Goal: Check status: Check status

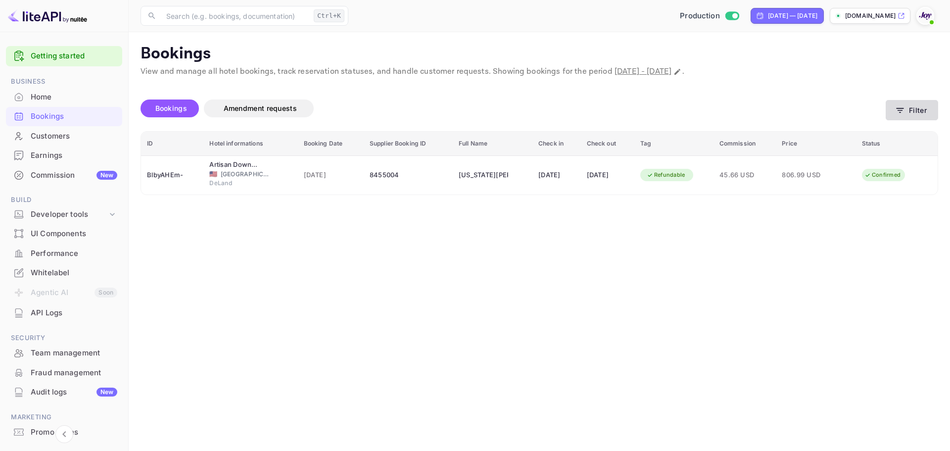
click at [912, 115] on button "Filter" at bounding box center [912, 110] width 52 height 20
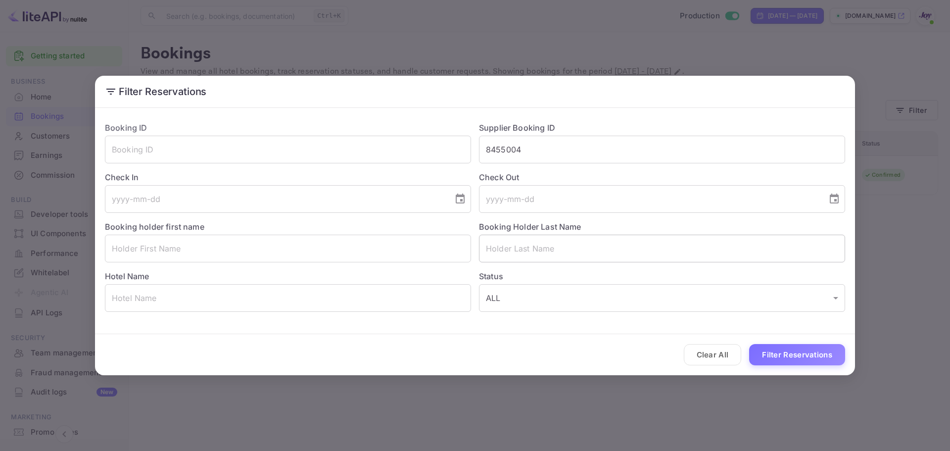
click at [566, 249] on input "text" at bounding box center [662, 249] width 366 height 28
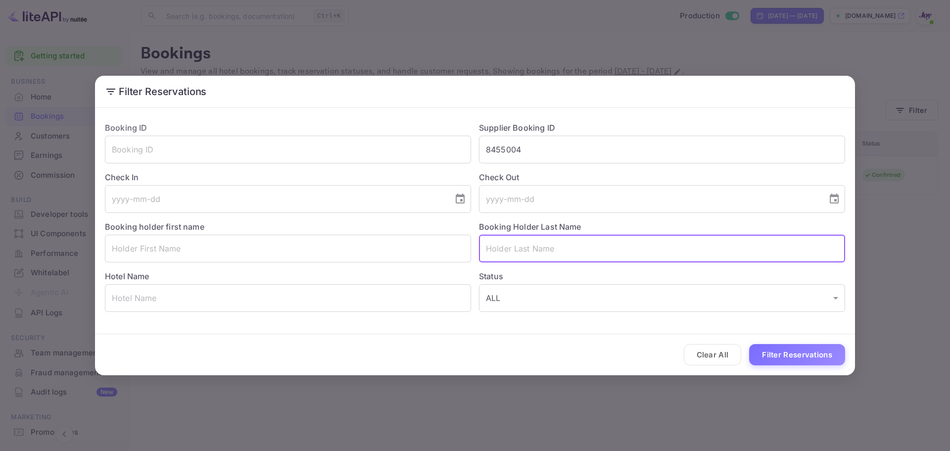
paste input "Fox"
type input "Fox"
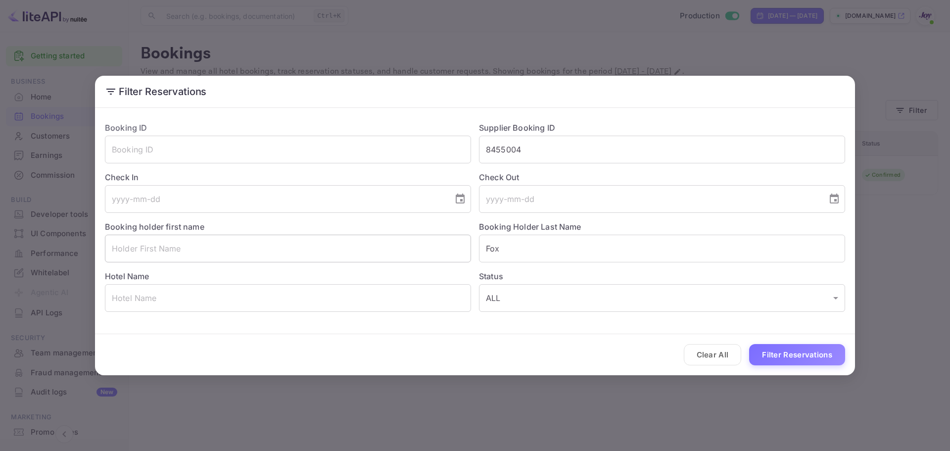
click at [299, 258] on input "text" at bounding box center [288, 249] width 366 height 28
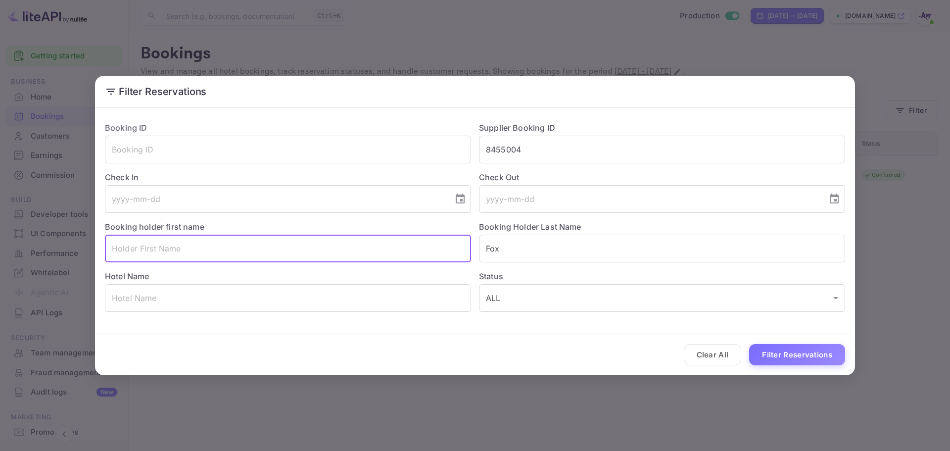
paste input "Caitlin"
type input "Caitlin"
click at [812, 349] on button "Filter Reservations" at bounding box center [797, 354] width 96 height 21
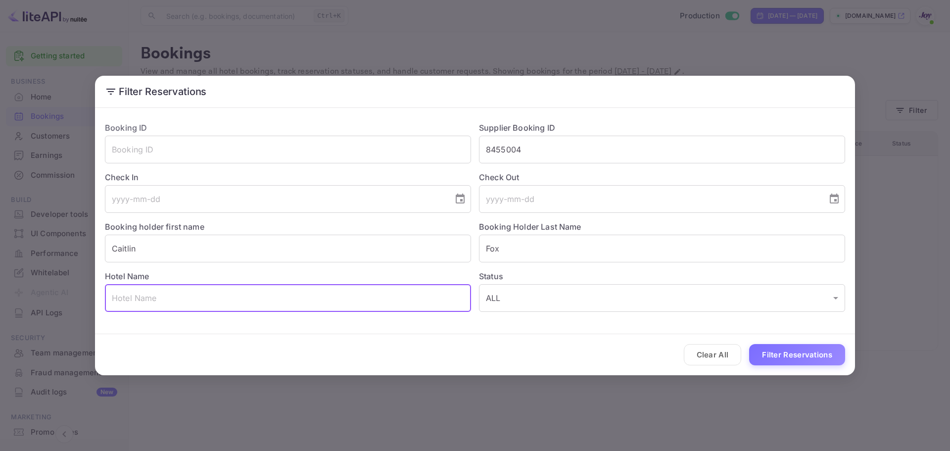
click at [331, 304] on input "text" at bounding box center [288, 298] width 366 height 28
paste input "Best Western Plus Heritage Rail Inn & Suites"
type input "Best Western Plus Heritage Rail Inn & Suites"
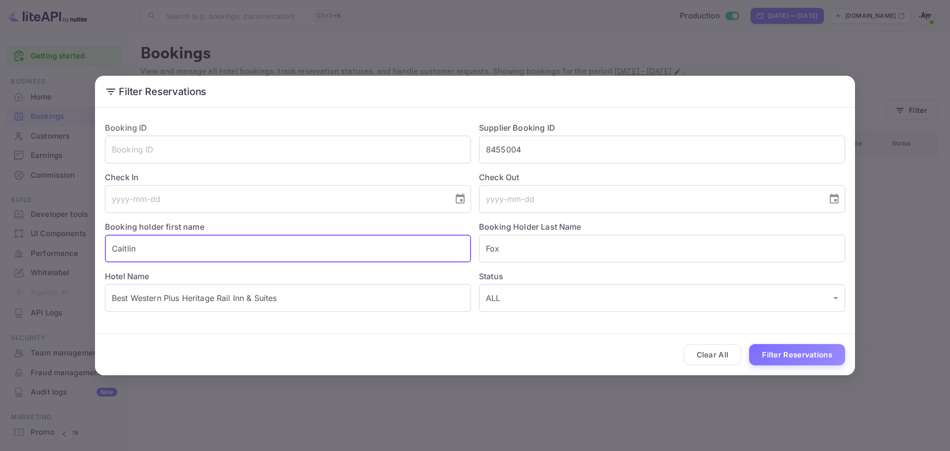
click at [284, 252] on input "Caitlin" at bounding box center [288, 249] width 366 height 28
click at [590, 240] on input "Fox" at bounding box center [662, 249] width 366 height 28
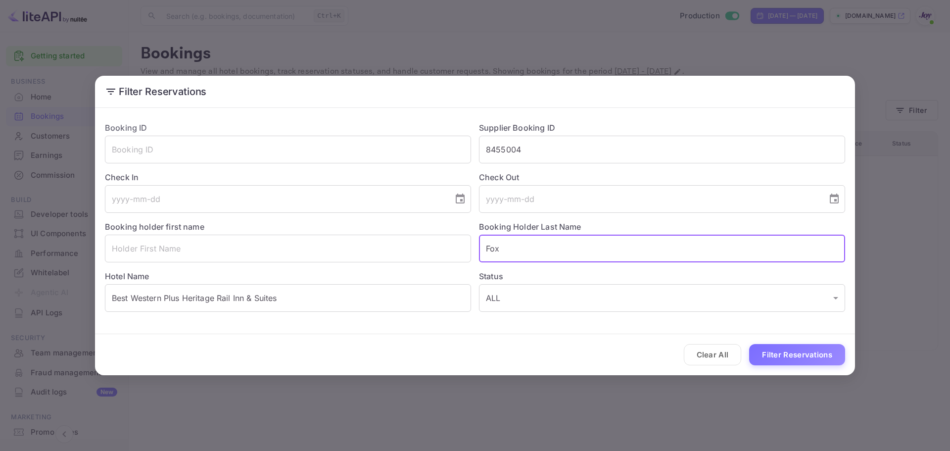
click at [590, 240] on input "Fox" at bounding box center [662, 249] width 366 height 28
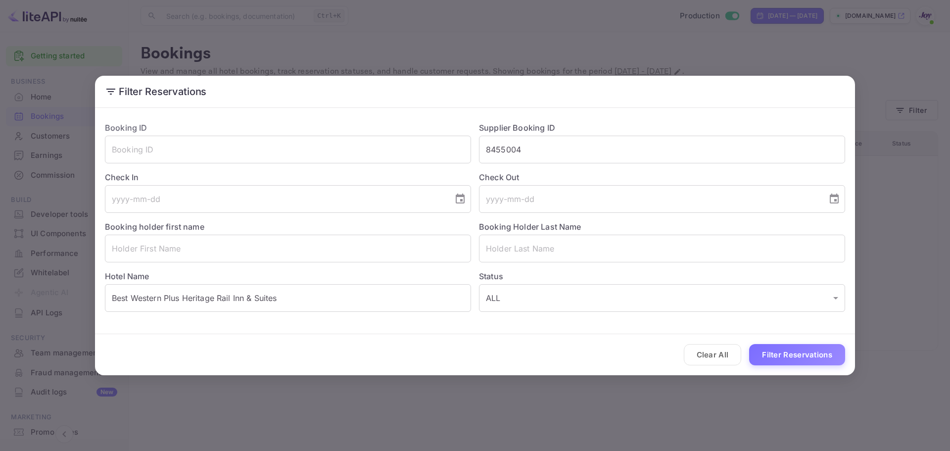
click at [797, 366] on div "Clear All Filter Reservations" at bounding box center [475, 354] width 760 height 41
click at [797, 351] on button "Filter Reservations" at bounding box center [797, 354] width 96 height 21
click at [693, 358] on button "Clear All" at bounding box center [713, 354] width 58 height 21
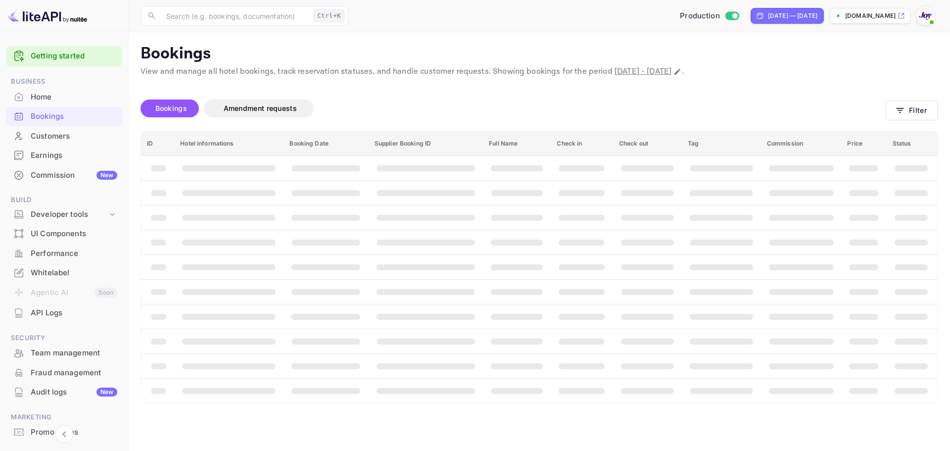
click at [667, 381] on div "Filter Reservations Booking ID ​ Supplier Booking ID 8455004 ​ Check In ​ Check…" at bounding box center [475, 225] width 950 height 451
click at [902, 114] on icon "button" at bounding box center [900, 110] width 10 height 10
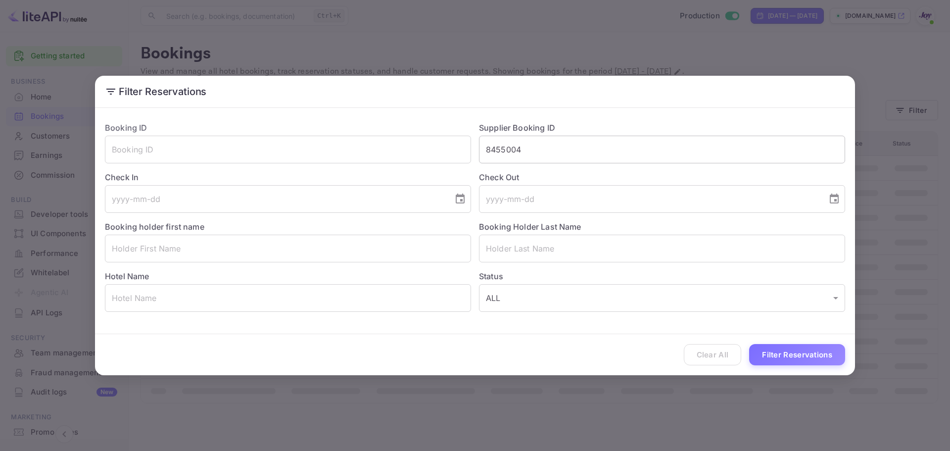
click at [608, 142] on input "8455004" at bounding box center [662, 150] width 366 height 28
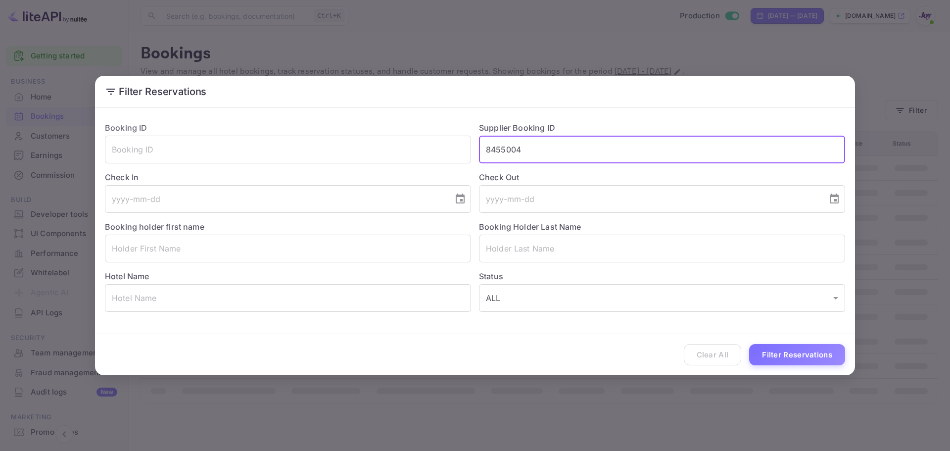
click at [608, 142] on input "8455004" at bounding box center [662, 150] width 366 height 28
click at [178, 299] on input "text" at bounding box center [288, 298] width 366 height 28
paste input "Best Western Plus Heritage Rail Inn & Suites"
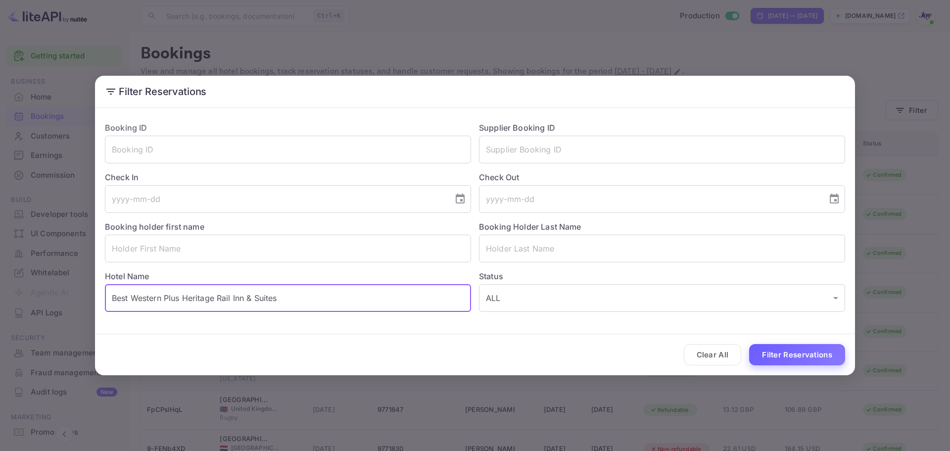
type input "Best Western Plus Heritage Rail Inn & Suites"
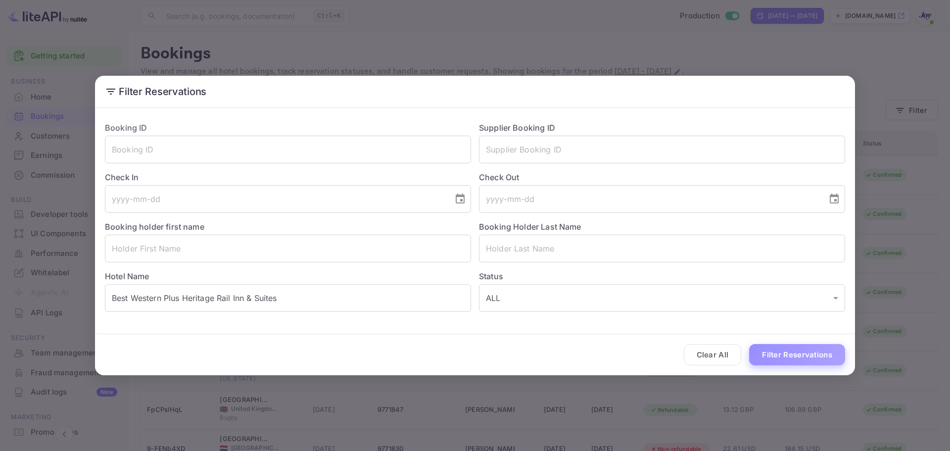
click at [805, 357] on button "Filter Reservations" at bounding box center [797, 354] width 96 height 21
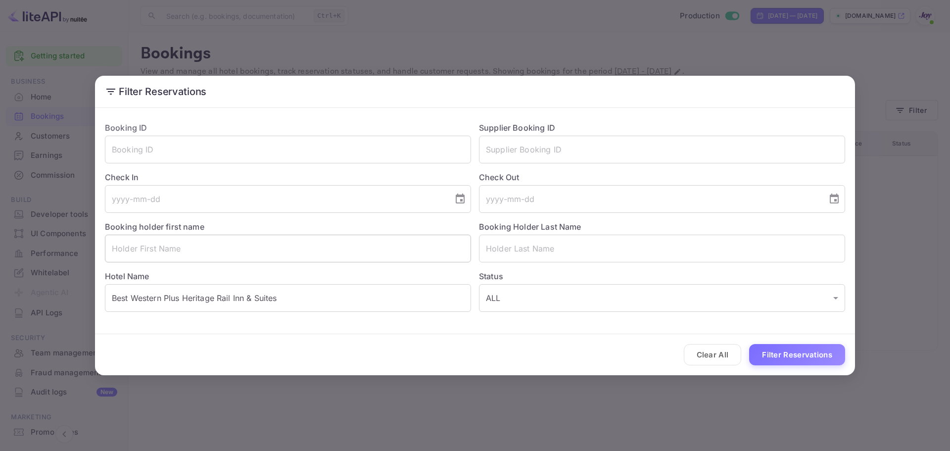
click at [282, 243] on input "text" at bounding box center [288, 249] width 366 height 28
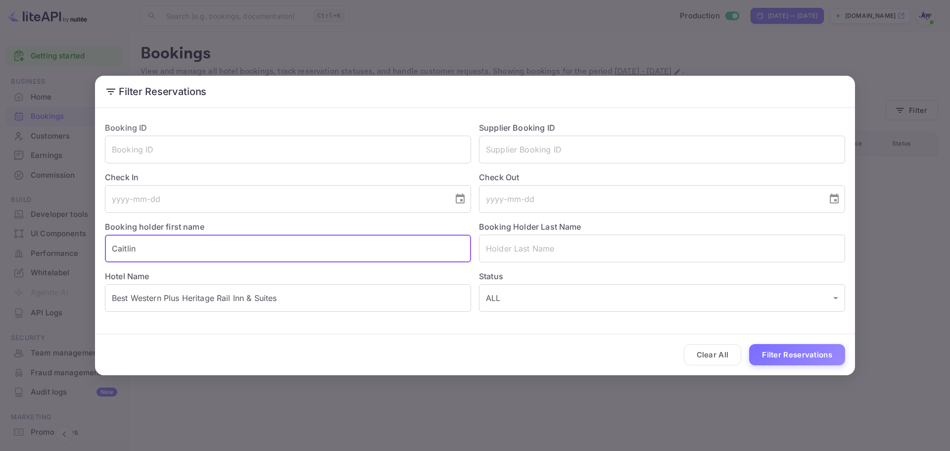
type input "Caitlin"
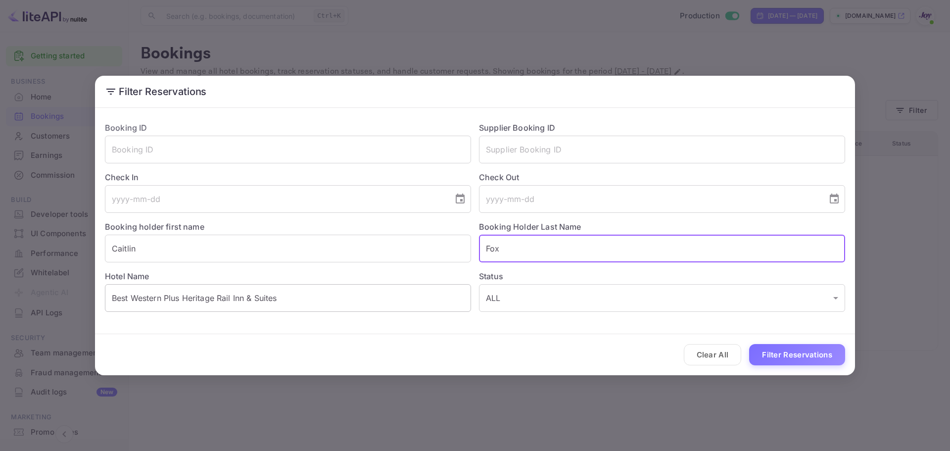
type input "Fox"
click at [318, 303] on input "Best Western Plus Heritage Rail Inn & Suites" at bounding box center [288, 298] width 366 height 28
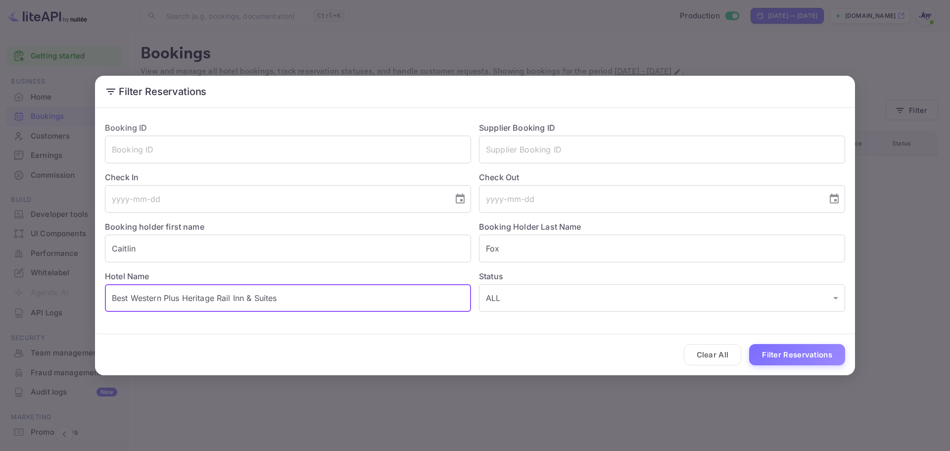
click at [318, 303] on input "Best Western Plus Heritage Rail Inn & Suites" at bounding box center [288, 298] width 366 height 28
click at [828, 356] on button "Filter Reservations" at bounding box center [797, 354] width 96 height 21
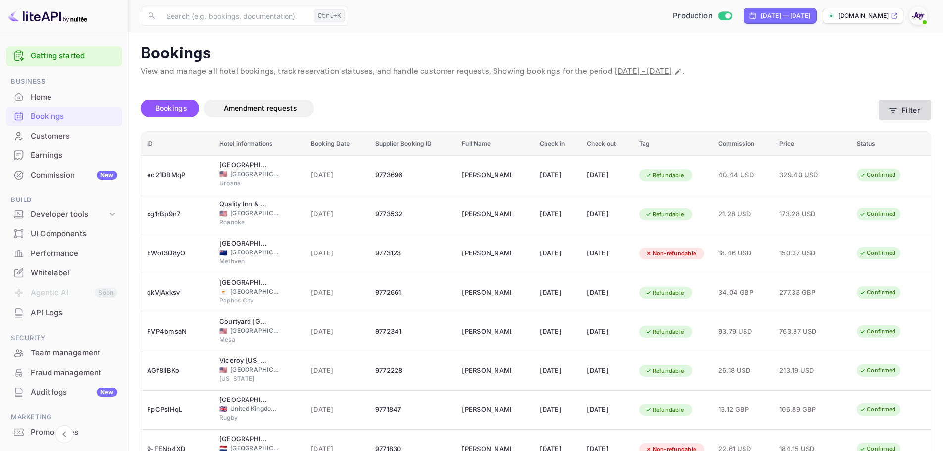
click at [912, 107] on button "Filter" at bounding box center [904, 110] width 52 height 20
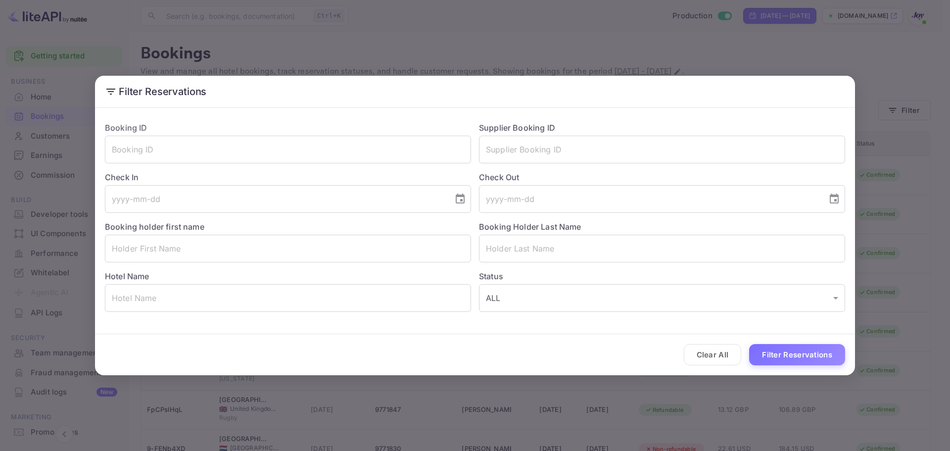
click at [721, 352] on button "Clear All" at bounding box center [713, 354] width 58 height 21
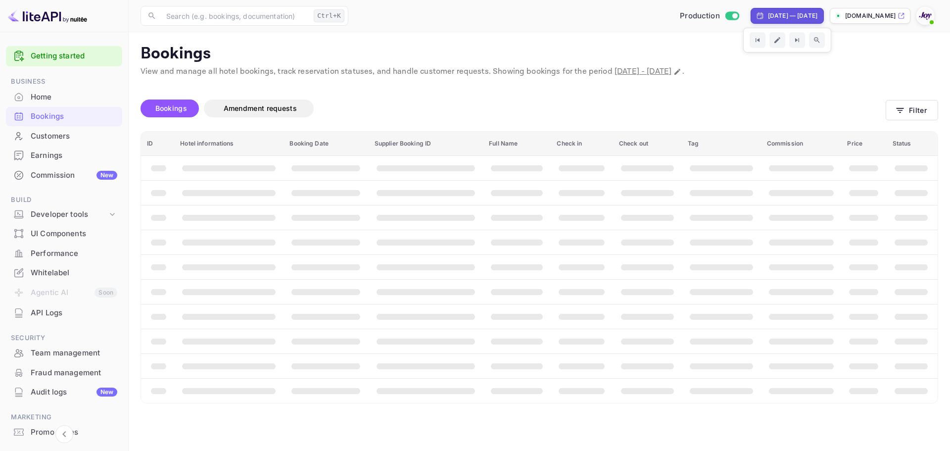
click at [915, 98] on div "Bookings Amendment requests Filter" at bounding box center [540, 111] width 798 height 42
click at [916, 107] on button "Filter" at bounding box center [912, 110] width 52 height 20
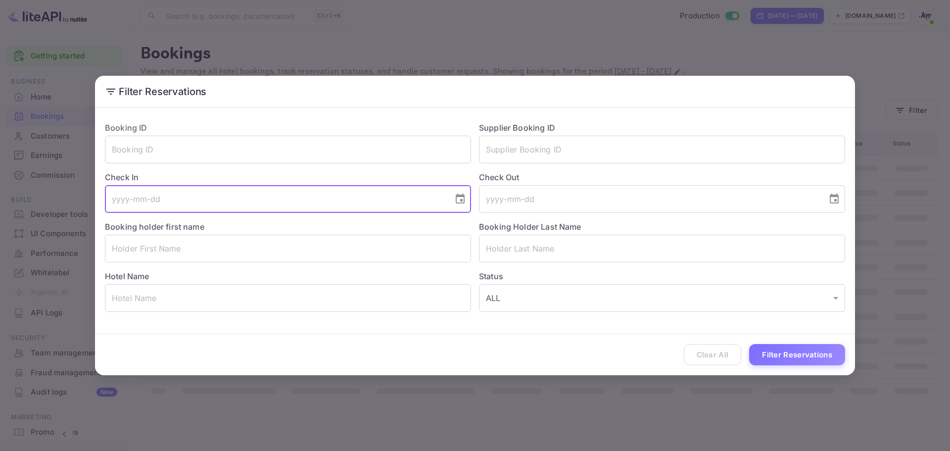
click at [296, 201] on input "tel" at bounding box center [275, 199] width 341 height 28
click at [461, 204] on icon "Choose date" at bounding box center [460, 199] width 12 height 12
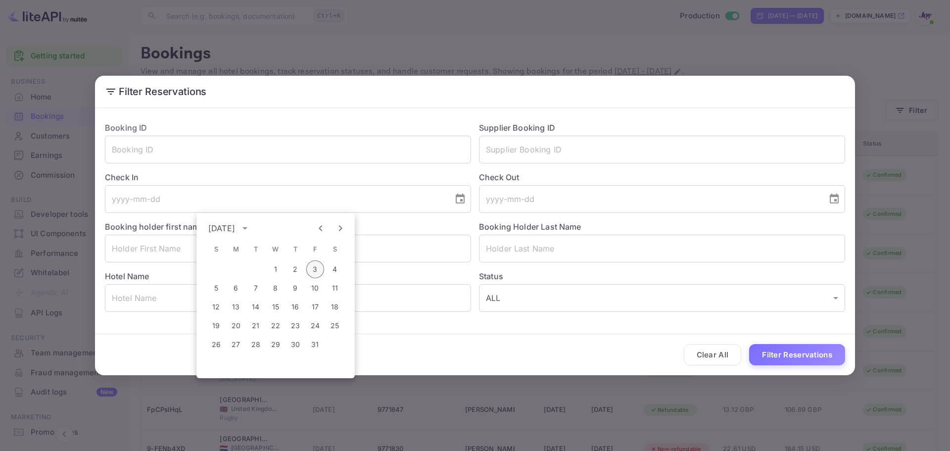
click at [314, 270] on button "3" at bounding box center [315, 269] width 18 height 18
type input "[DATE]"
click at [567, 197] on input "tel" at bounding box center [649, 199] width 341 height 28
click at [835, 196] on icon "Choose date" at bounding box center [834, 198] width 9 height 10
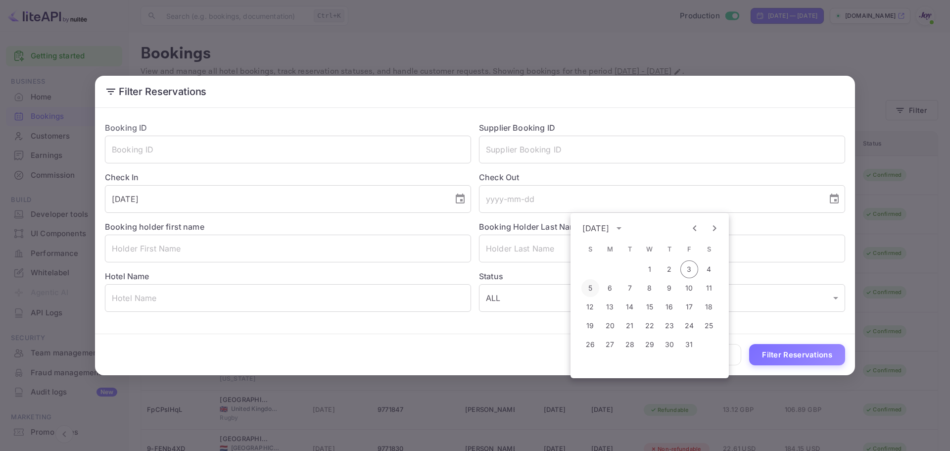
click at [593, 288] on button "5" at bounding box center [590, 288] width 18 height 18
type input "[DATE]"
click at [786, 348] on button "Filter Reservations" at bounding box center [797, 354] width 96 height 21
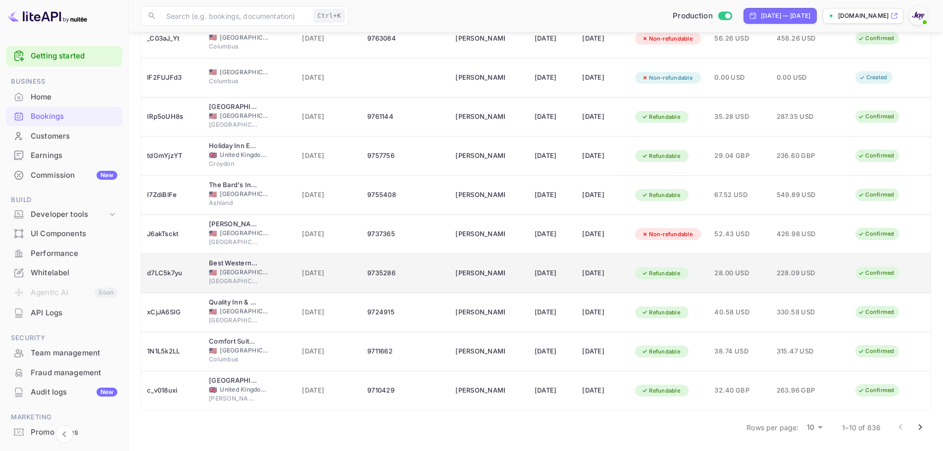
scroll to position [138, 0]
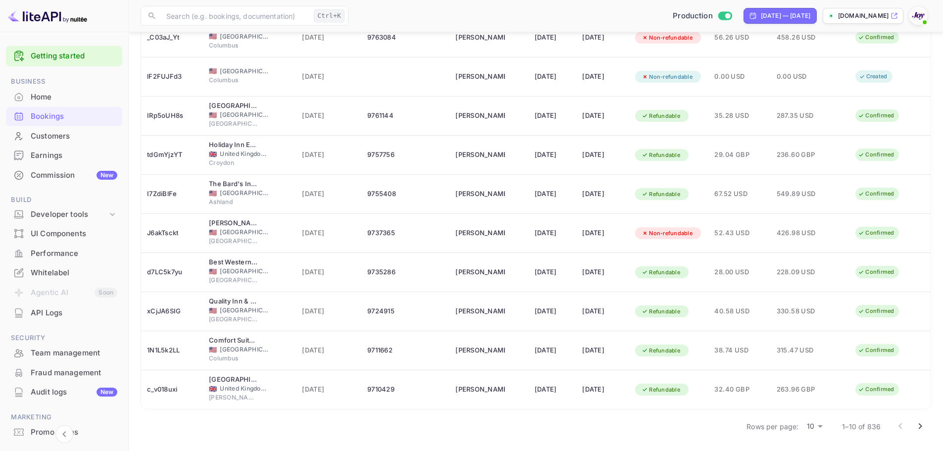
click at [923, 430] on icon "Go to next page" at bounding box center [920, 426] width 12 height 12
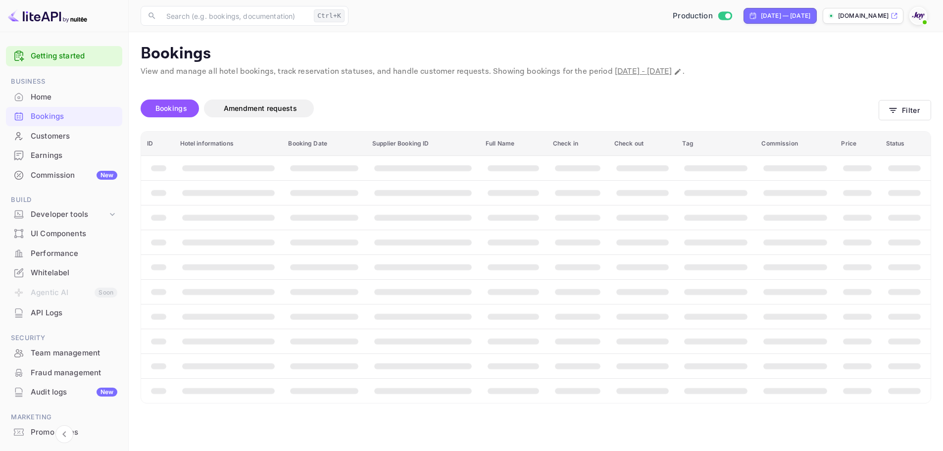
scroll to position [0, 0]
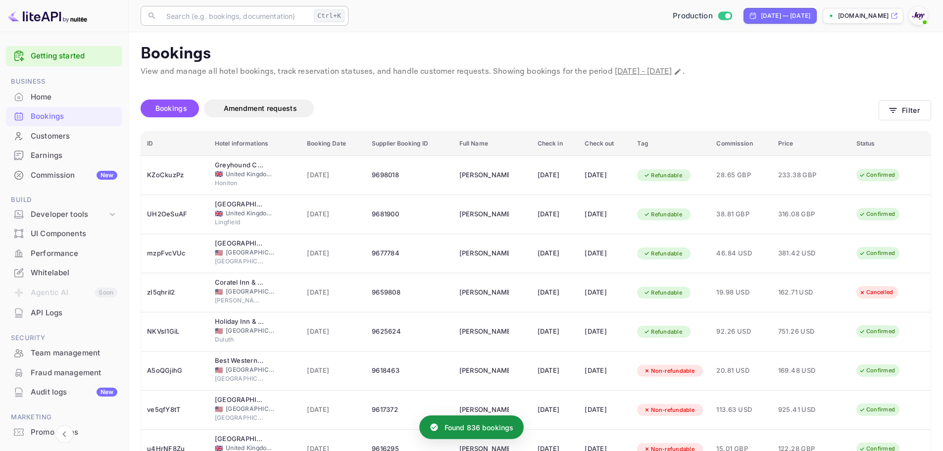
click at [223, 22] on input "text" at bounding box center [234, 16] width 149 height 20
paste input "Best Western Plus Heritage"
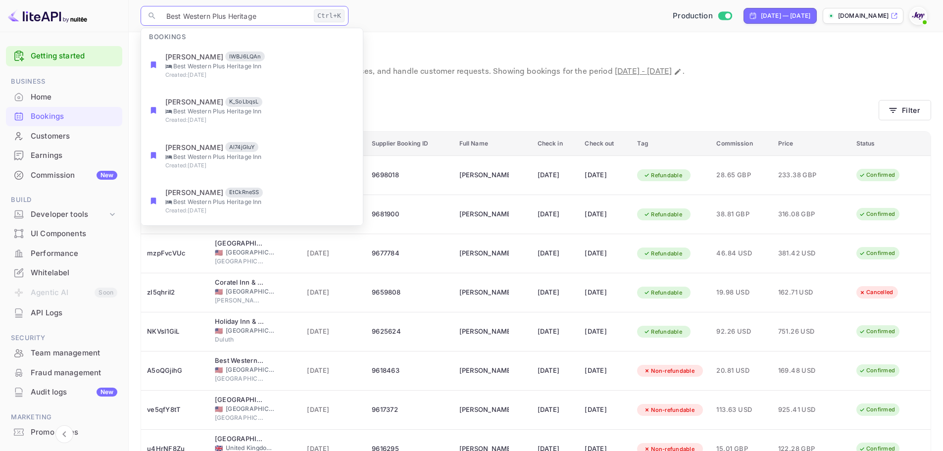
click at [287, 23] on input "Best Western Plus Heritage" at bounding box center [234, 16] width 149 height 20
type input "Best Western Plus Heritage"
click at [148, 17] on icon at bounding box center [151, 15] width 9 height 9
click at [303, 15] on input "Best Western Plus Heritage" at bounding box center [234, 16] width 149 height 20
click at [506, 36] on main "Bookings View and manage all hotel bookings, track reservation statuses, and ha…" at bounding box center [536, 310] width 814 height 556
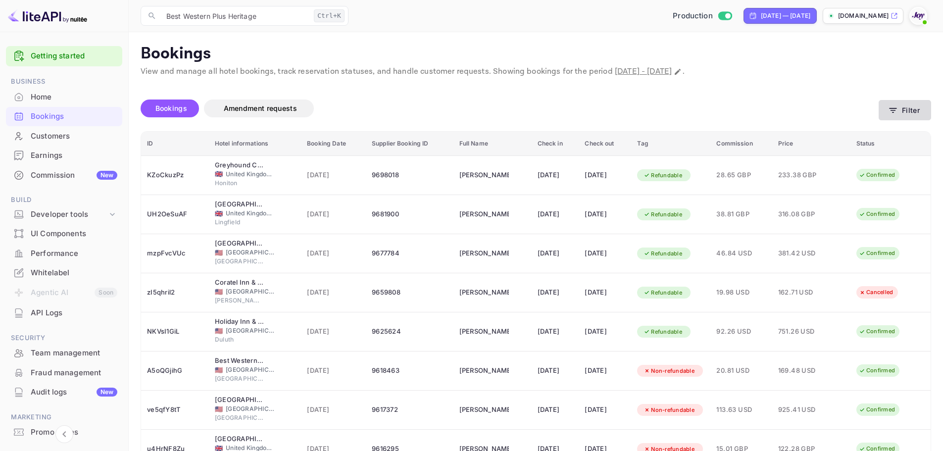
click at [886, 111] on button "Filter" at bounding box center [904, 110] width 52 height 20
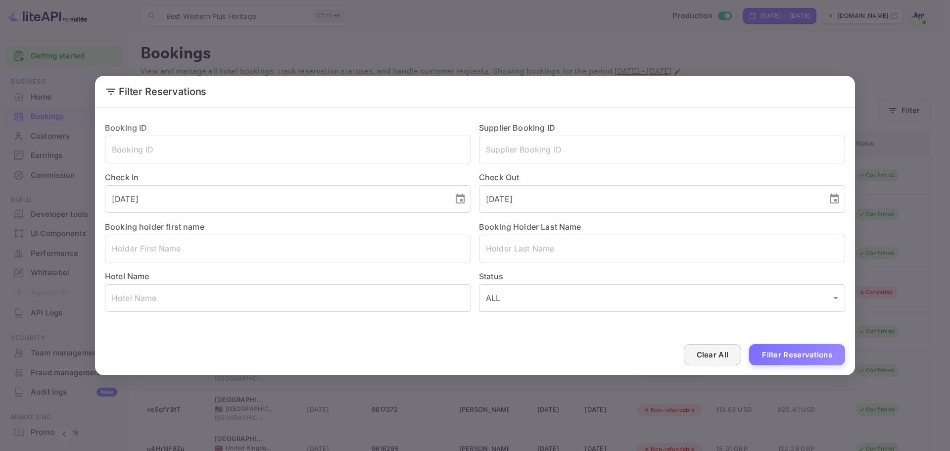
click at [714, 355] on button "Clear All" at bounding box center [713, 354] width 58 height 21
